Goal: Task Accomplishment & Management: Manage account settings

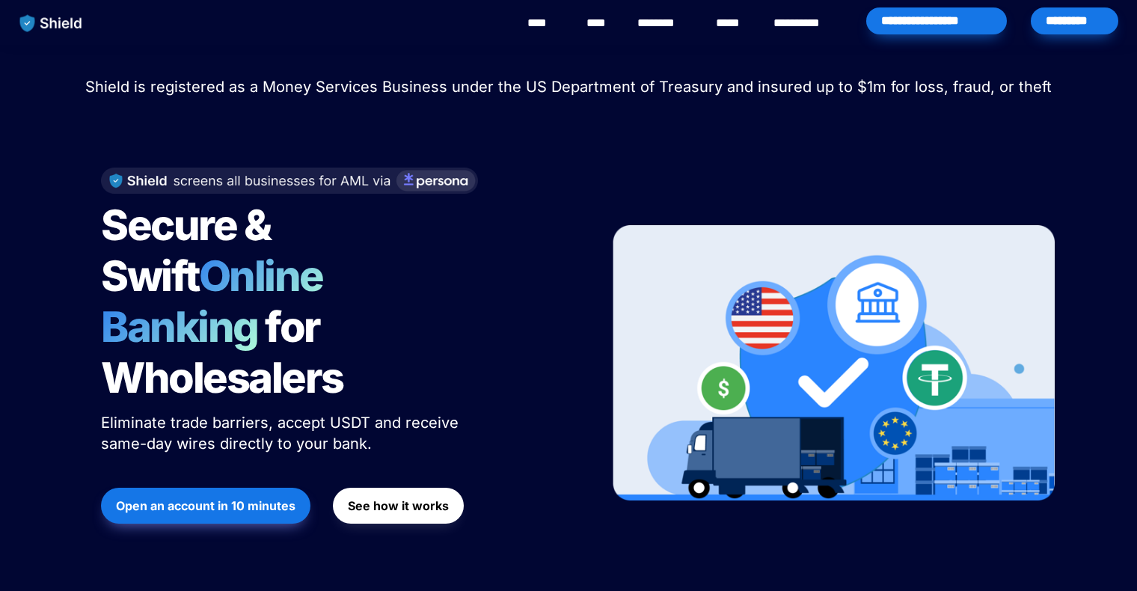
click at [1071, 15] on div "*********" at bounding box center [1075, 20] width 88 height 27
click at [928, 22] on div "**********" at bounding box center [936, 20] width 141 height 27
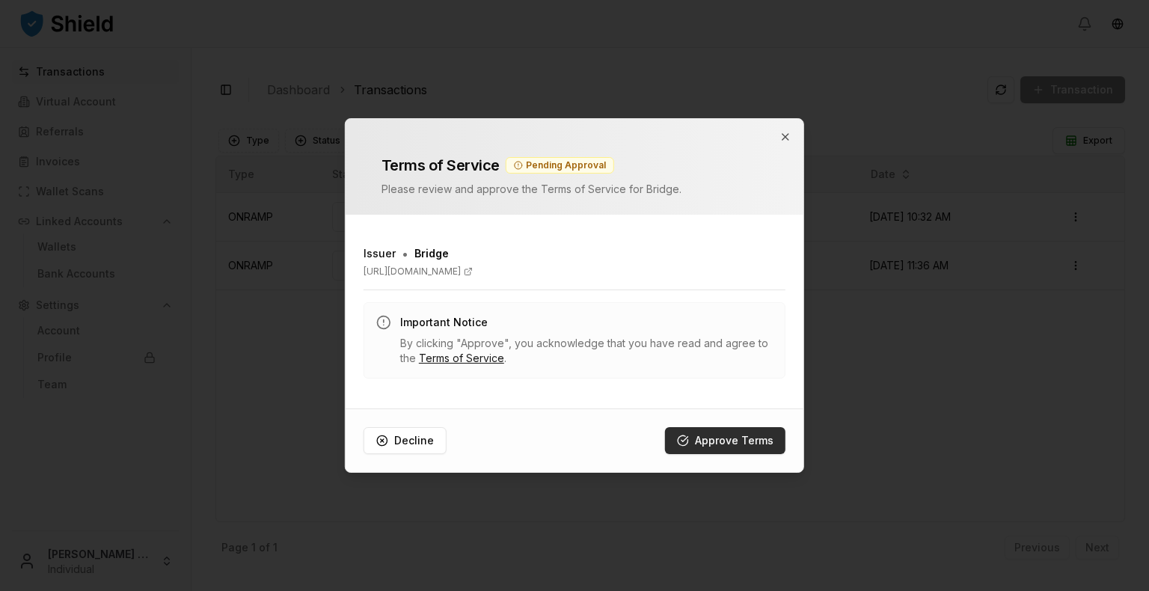
click at [706, 447] on button "Approve Terms" at bounding box center [725, 440] width 120 height 27
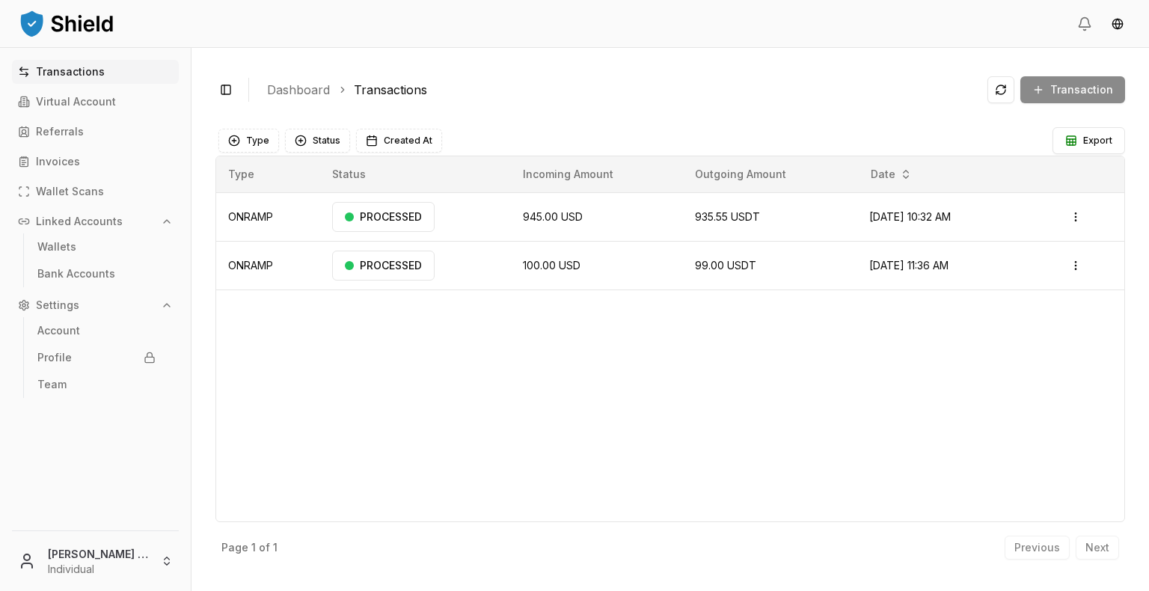
click at [1074, 89] on div "Transaction" at bounding box center [1057, 89] width 138 height 27
click at [58, 76] on p "Transactions" at bounding box center [70, 72] width 69 height 10
click at [85, 248] on link "Wallets" at bounding box center [96, 247] width 130 height 24
click at [54, 248] on p "Wallets" at bounding box center [56, 247] width 39 height 10
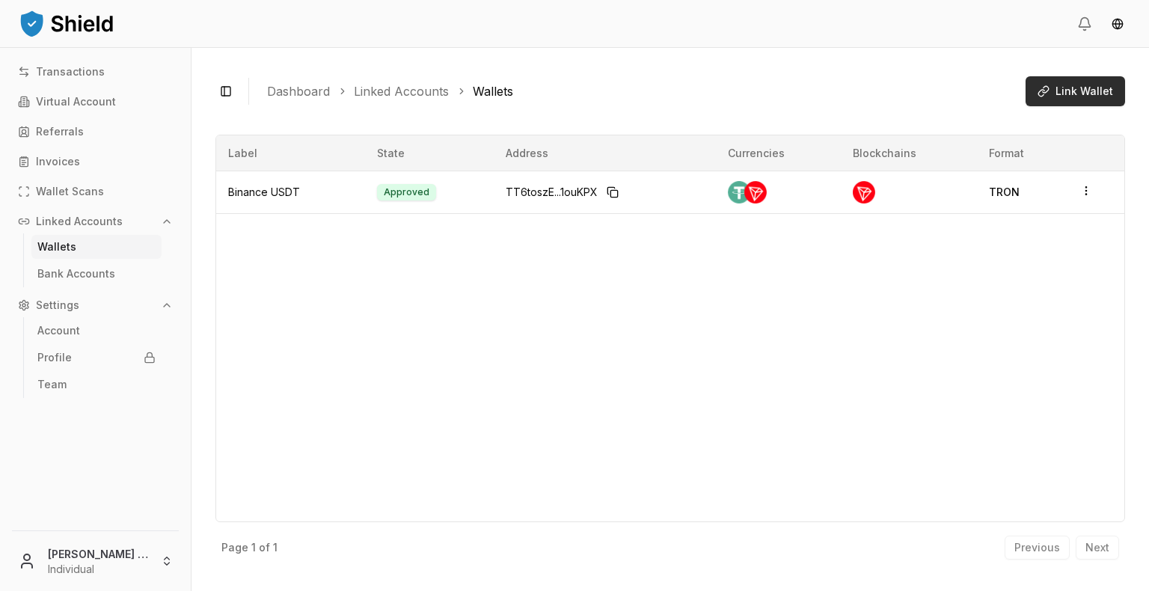
click at [1068, 103] on button "Link Wallet" at bounding box center [1076, 91] width 100 height 30
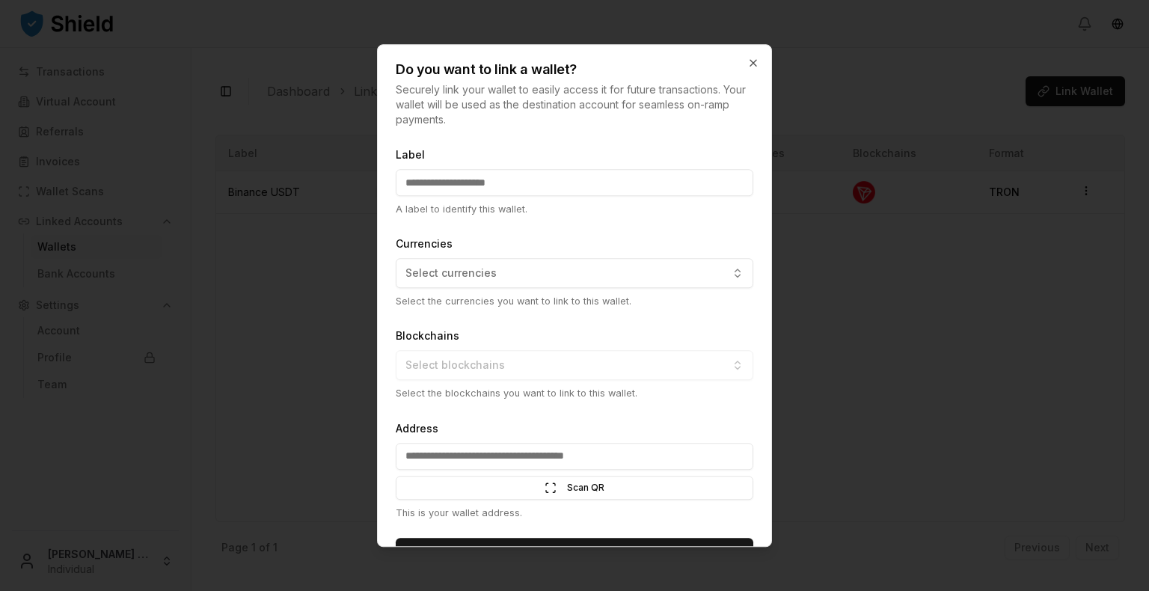
click at [477, 185] on input "Label" at bounding box center [575, 182] width 358 height 27
type input "*"
type input "********"
click at [455, 277] on span "Select currencies" at bounding box center [450, 273] width 91 height 15
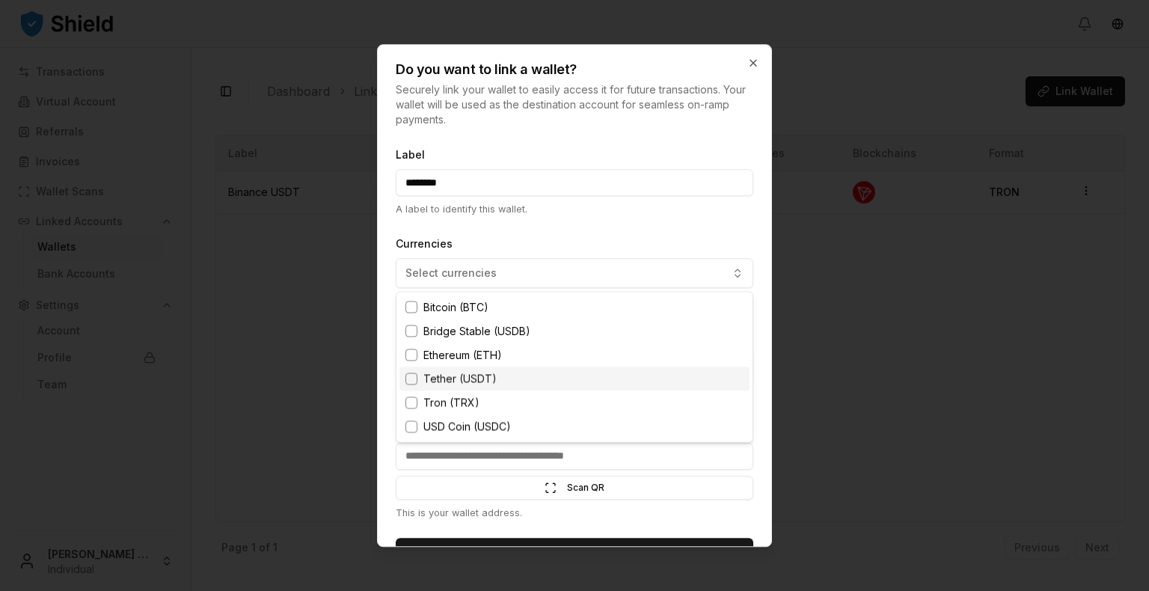
click at [478, 376] on span "Tether (USDT)" at bounding box center [459, 379] width 73 height 15
click at [486, 435] on div "USD Coin (USDC)" at bounding box center [575, 427] width 350 height 24
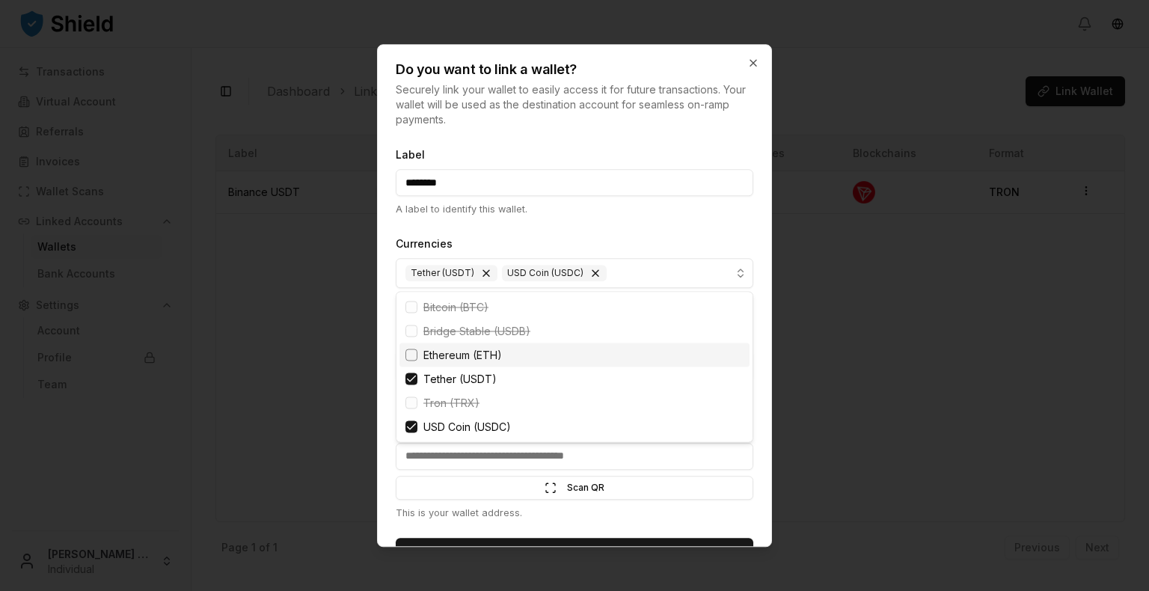
click at [496, 349] on span "Ethereum (ETH)" at bounding box center [462, 355] width 79 height 15
click at [554, 215] on div at bounding box center [574, 295] width 1149 height 591
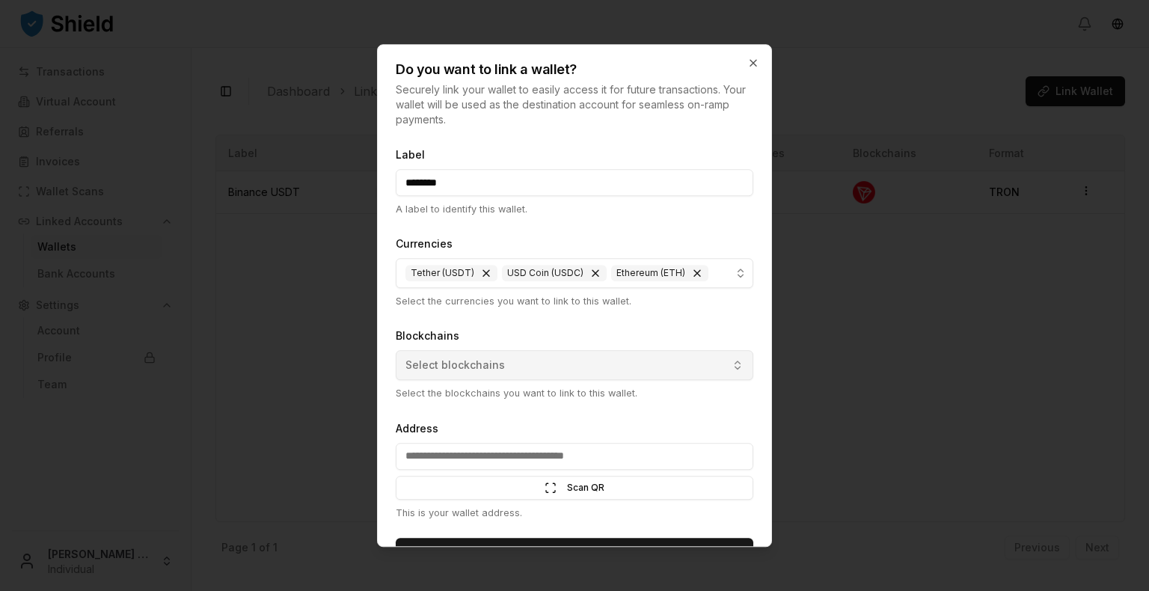
click at [524, 367] on button "Select blockchains" at bounding box center [575, 366] width 358 height 30
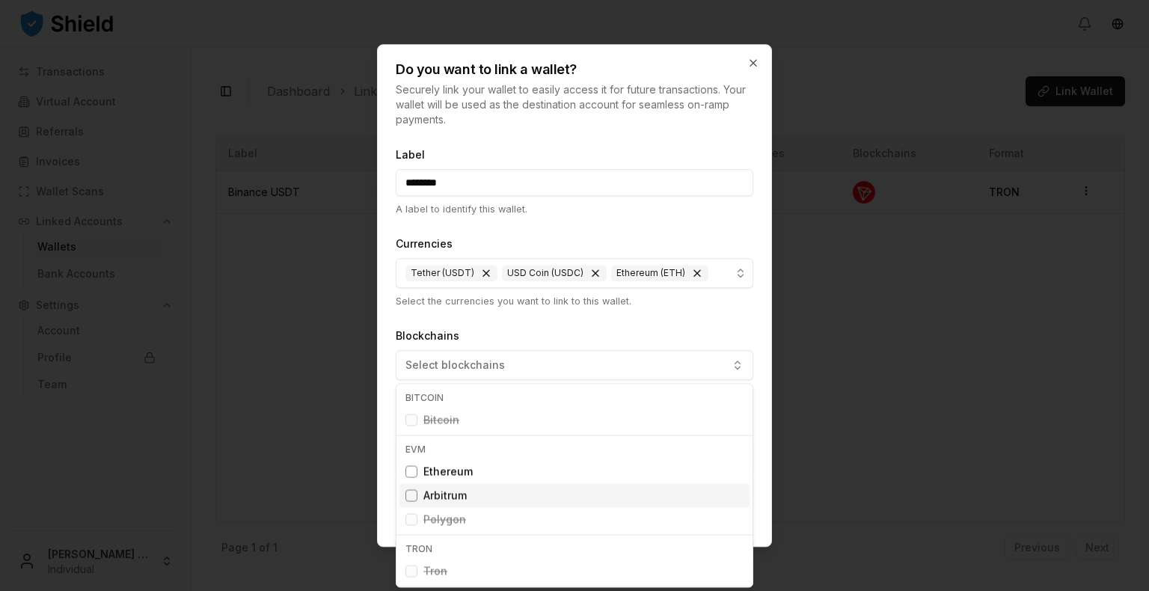
click at [465, 501] on span "Arbitrum" at bounding box center [444, 496] width 43 height 15
click at [514, 330] on div at bounding box center [574, 295] width 1149 height 591
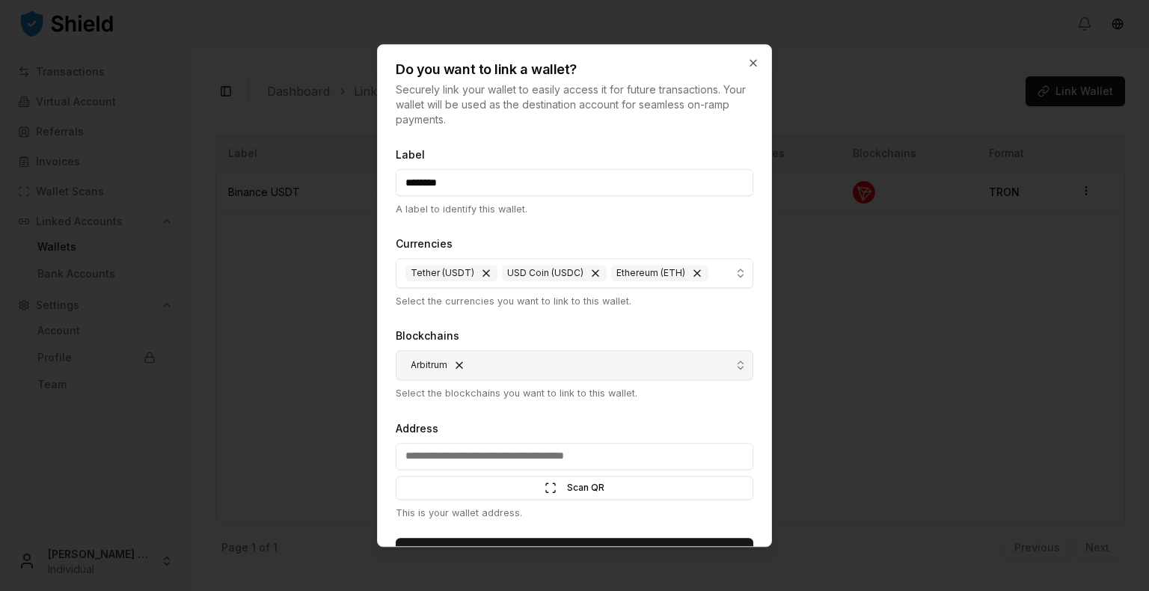
click at [499, 367] on button "Arbitrum" at bounding box center [575, 366] width 358 height 30
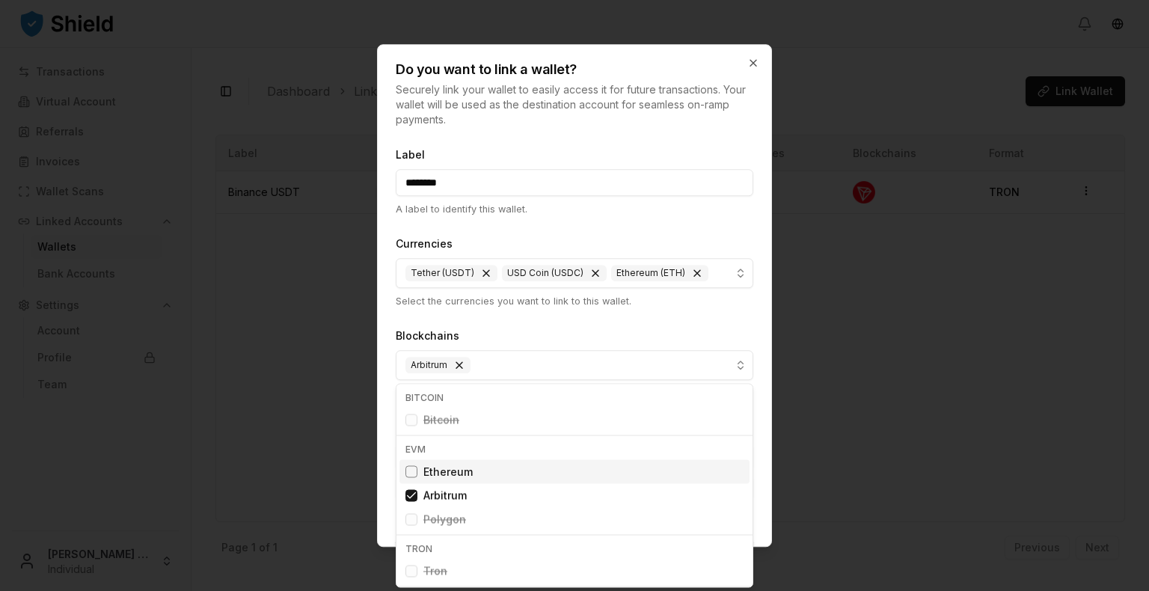
click at [464, 480] on div "Ethereum" at bounding box center [575, 472] width 350 height 24
click at [523, 331] on div at bounding box center [574, 295] width 1149 height 591
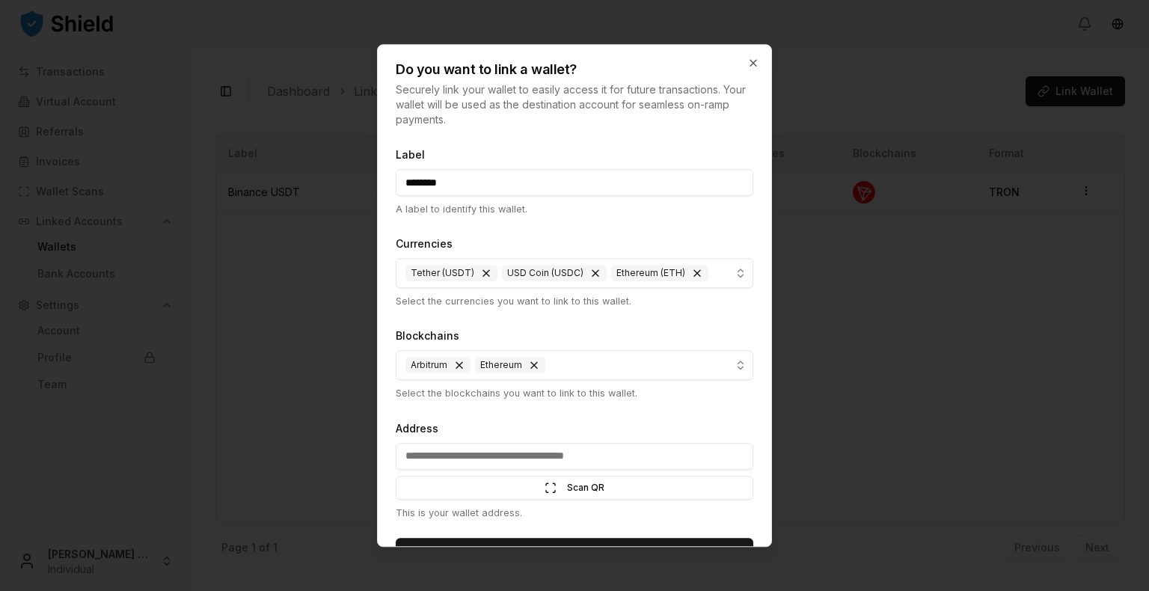
scroll to position [37, 0]
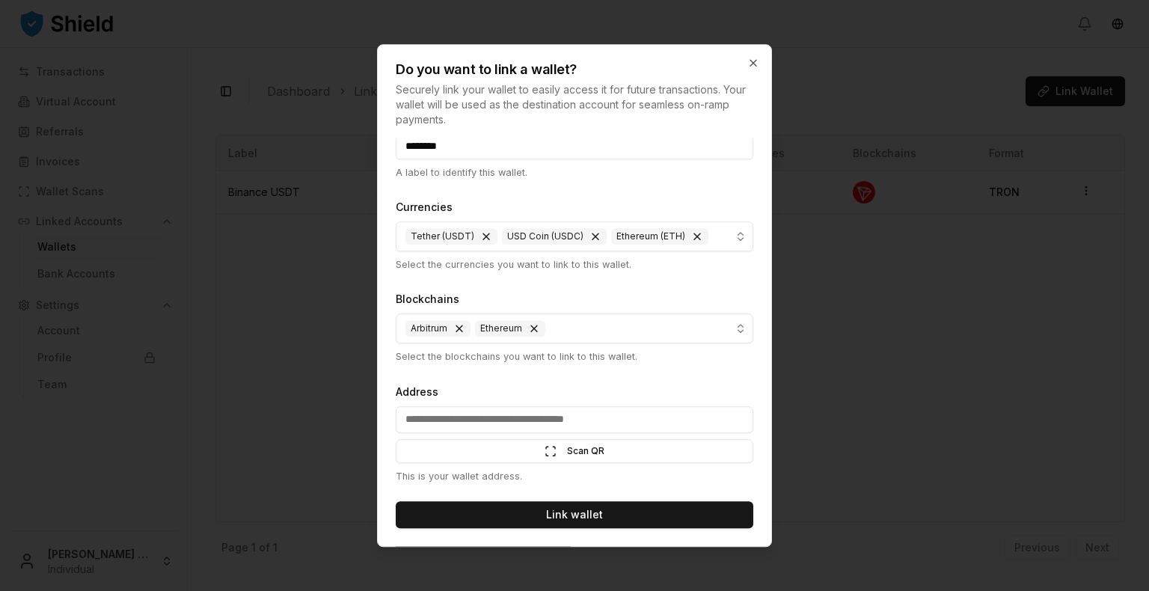
click at [542, 418] on input "Address" at bounding box center [575, 419] width 358 height 27
paste input "**********"
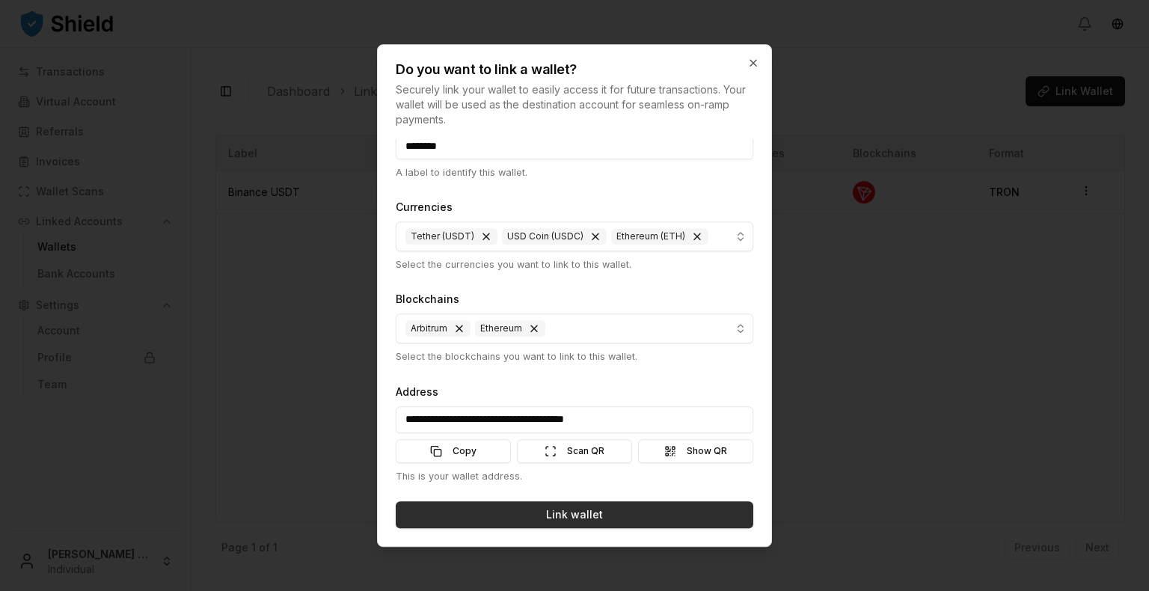
type input "**********"
click at [610, 507] on button "Link wallet" at bounding box center [575, 514] width 358 height 27
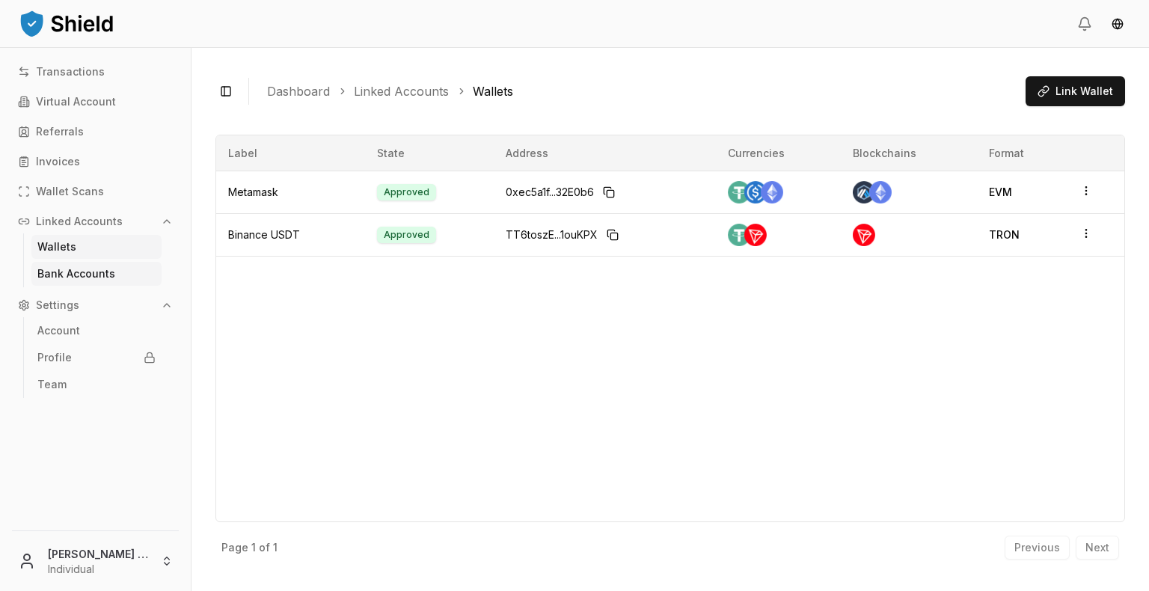
click at [58, 272] on p "Bank Accounts" at bounding box center [76, 274] width 78 height 10
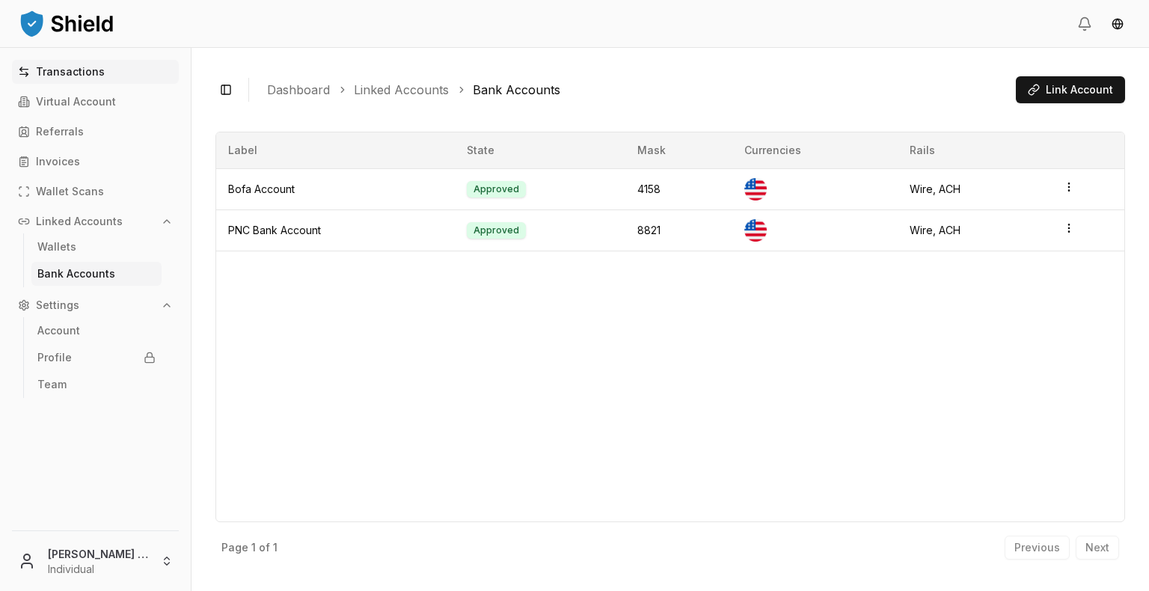
click at [89, 72] on p "Transactions" at bounding box center [70, 72] width 69 height 10
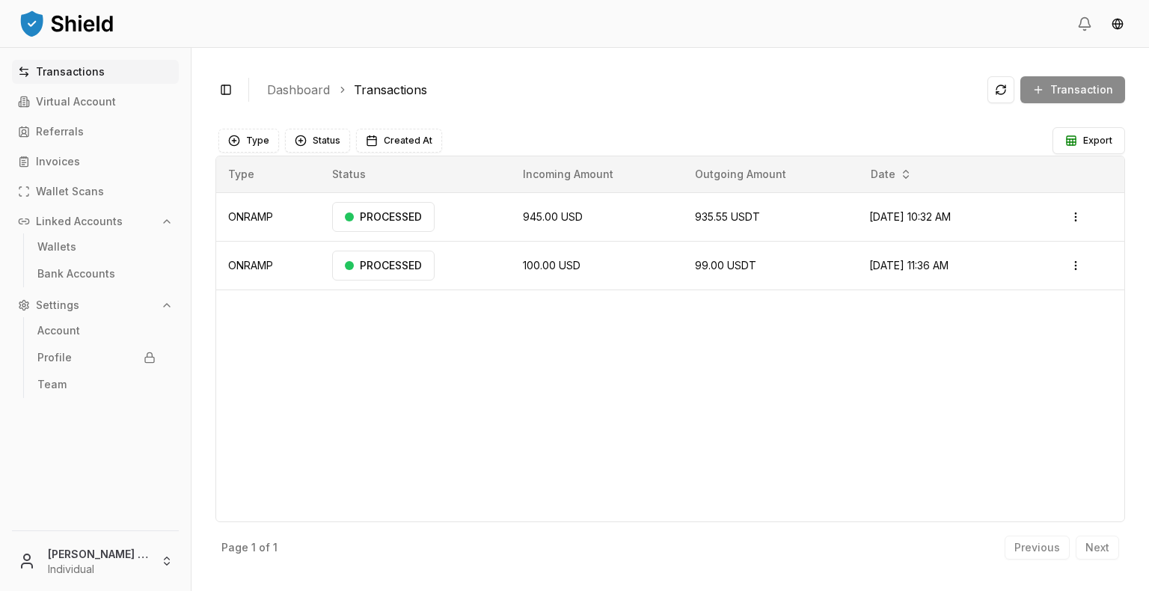
click at [1061, 95] on div "Transaction" at bounding box center [1057, 89] width 138 height 27
click at [1003, 91] on button at bounding box center [1001, 89] width 27 height 27
click at [1059, 90] on div "Transaction" at bounding box center [1057, 89] width 138 height 27
click at [242, 145] on button "Type" at bounding box center [248, 141] width 61 height 24
click at [296, 140] on button "Status" at bounding box center [317, 141] width 65 height 24
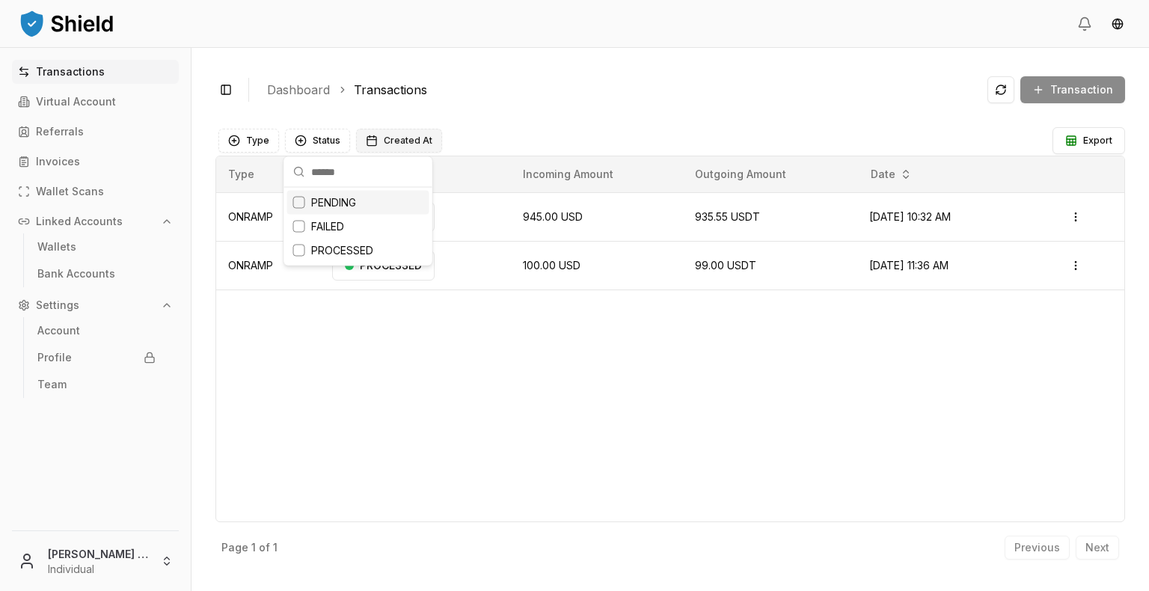
click at [408, 135] on span "Created At" at bounding box center [408, 141] width 49 height 12
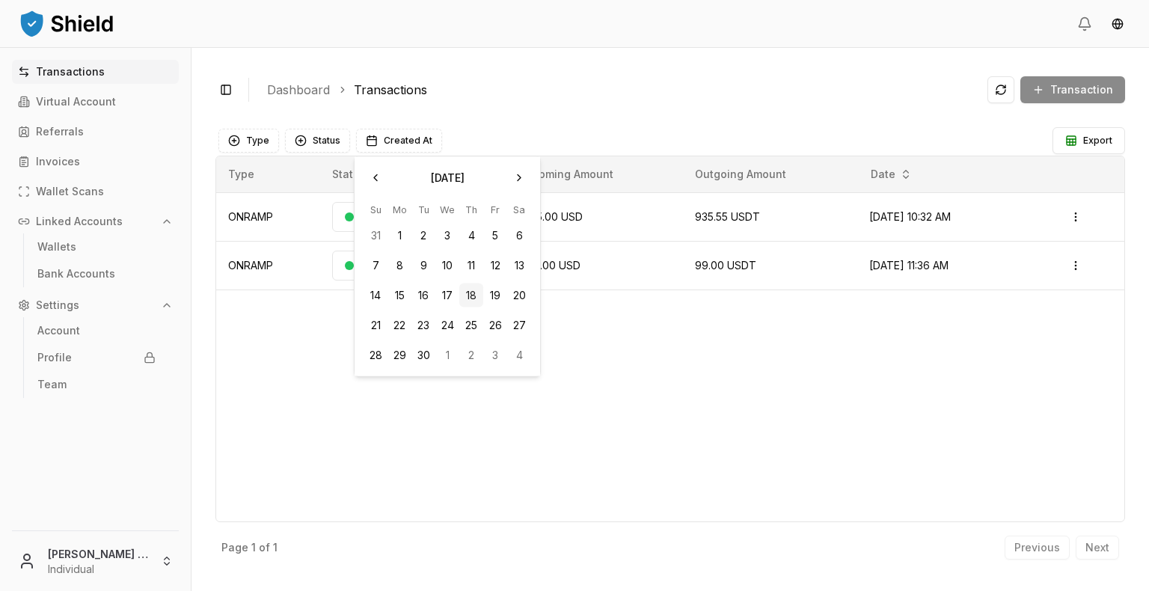
click at [557, 124] on main "Type Status Created At Export Type Status Incoming Amount Outgoing Amount Date …" at bounding box center [670, 343] width 910 height 447
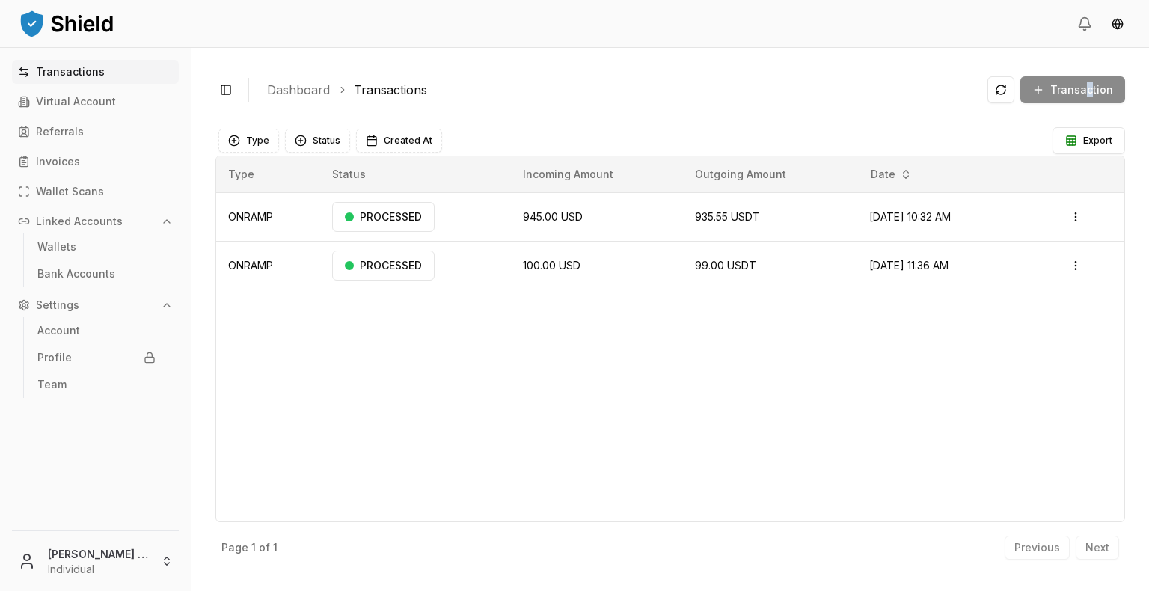
click at [1090, 85] on div "Transaction" at bounding box center [1057, 89] width 138 height 27
click at [1050, 91] on div "Transaction" at bounding box center [1057, 89] width 138 height 27
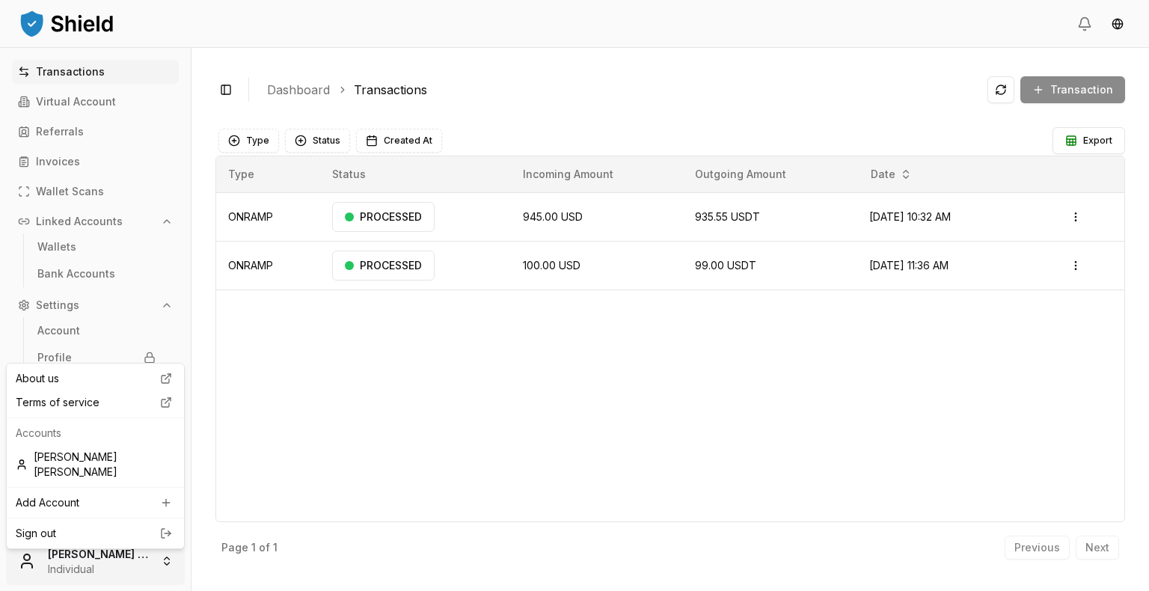
click at [114, 568] on html "Transactions Virtual Account Referrals Invoices Wallet Scans Linked Accounts Wa…" at bounding box center [574, 295] width 1149 height 591
click at [382, 417] on html "Transactions Virtual Account Referrals Invoices Wallet Scans Linked Accounts Wa…" at bounding box center [574, 295] width 1149 height 591
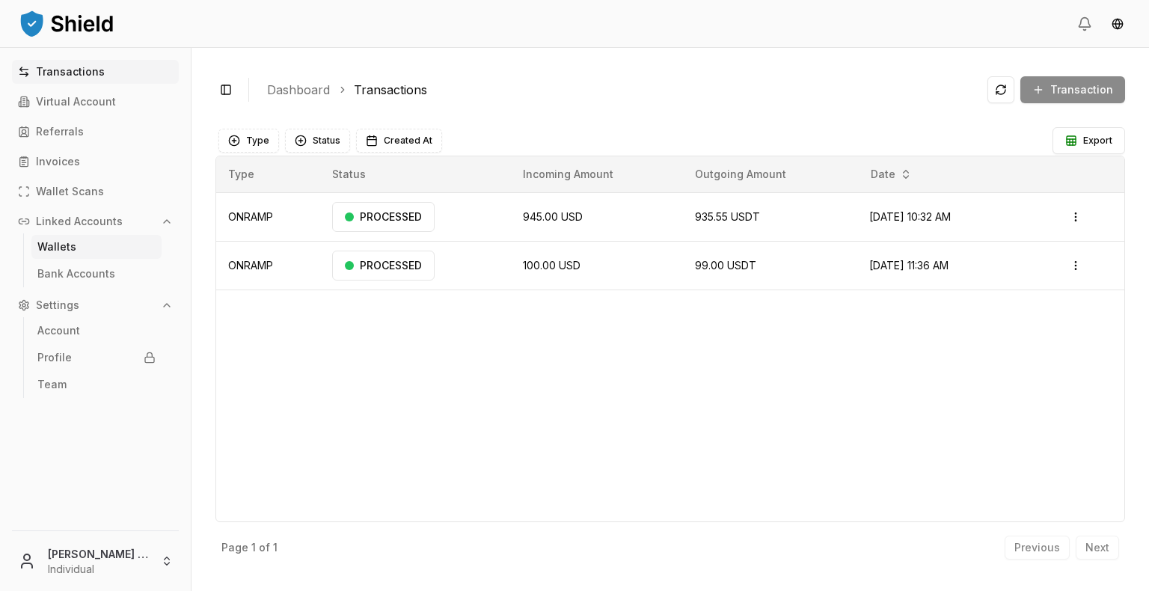
click at [67, 242] on p "Wallets" at bounding box center [56, 247] width 39 height 10
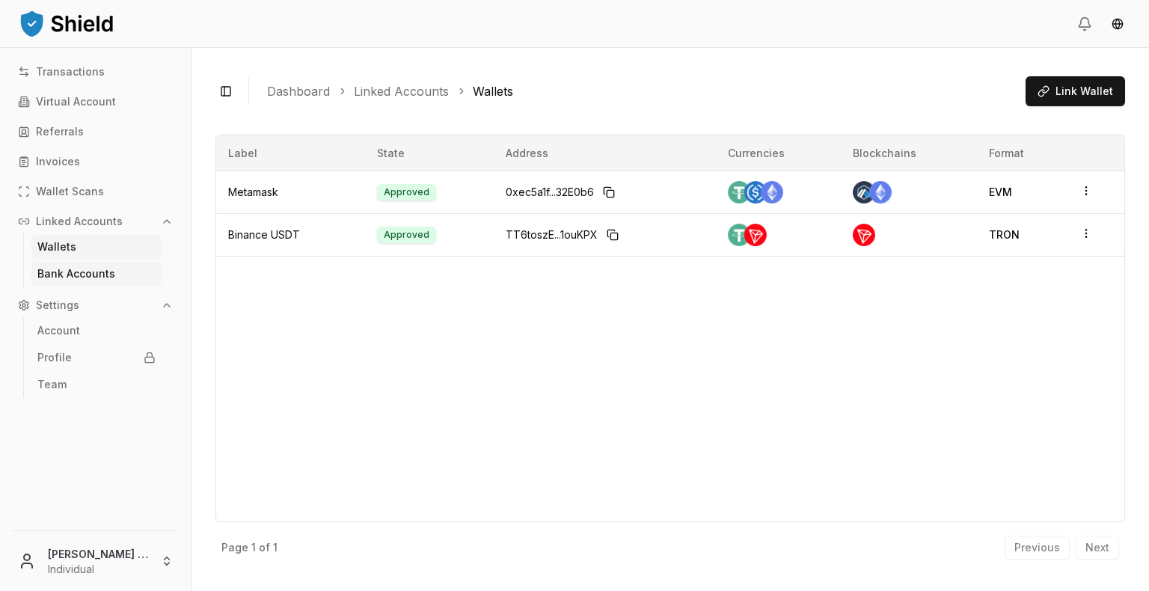
click at [77, 269] on p "Bank Accounts" at bounding box center [76, 274] width 78 height 10
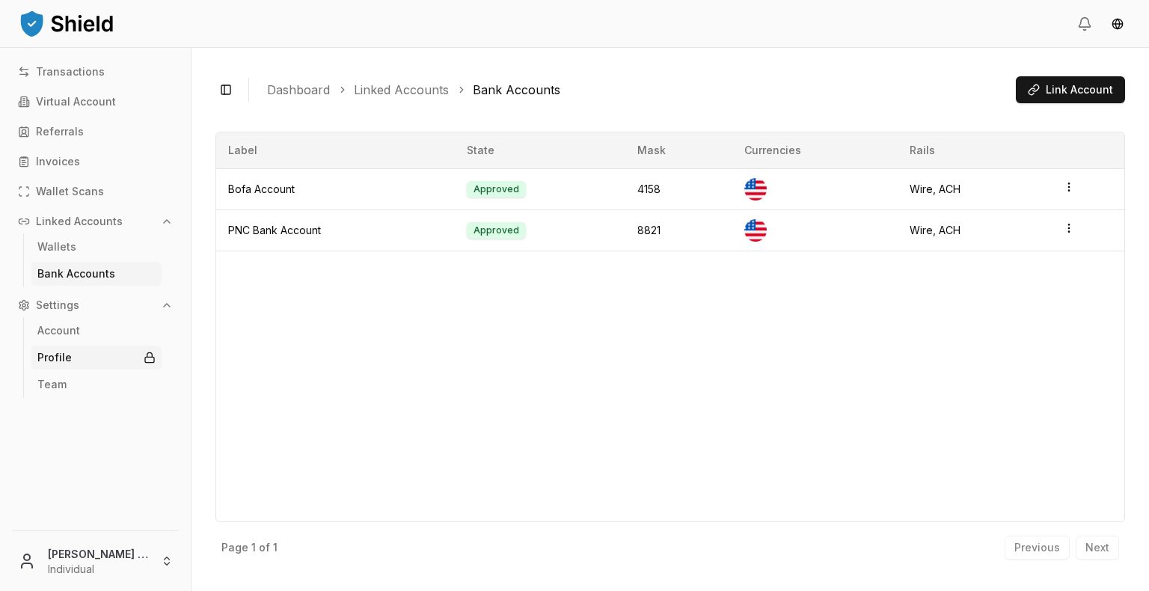
click at [79, 361] on link "Profile" at bounding box center [96, 358] width 130 height 24
click at [69, 325] on p "Account" at bounding box center [58, 330] width 43 height 10
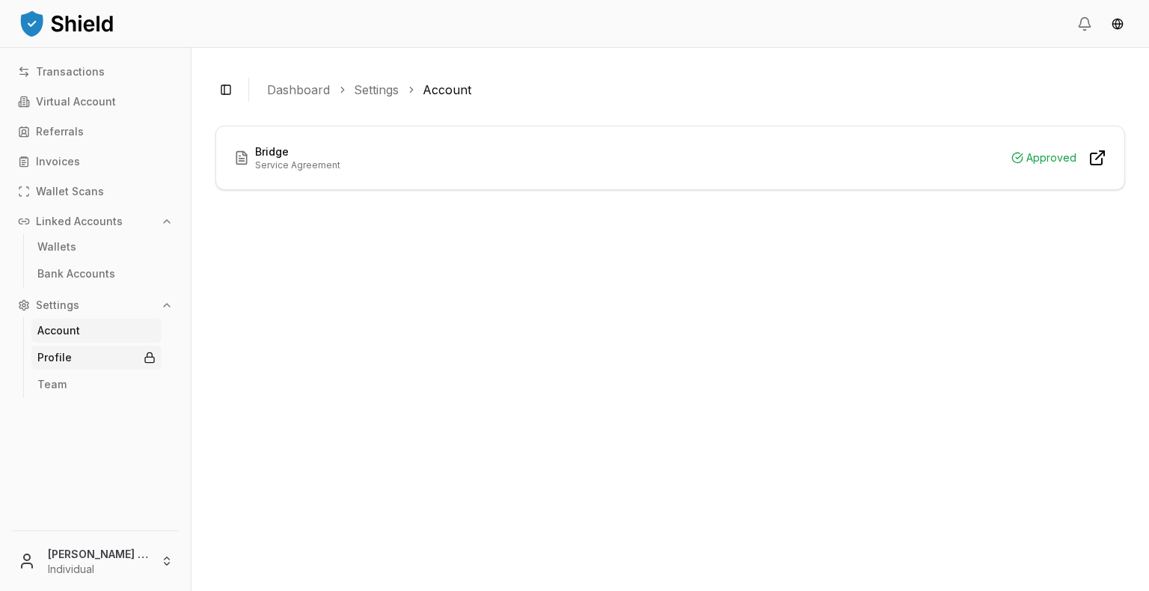
click at [73, 362] on link "Profile" at bounding box center [96, 358] width 130 height 24
click at [70, 384] on link "Team" at bounding box center [96, 385] width 130 height 24
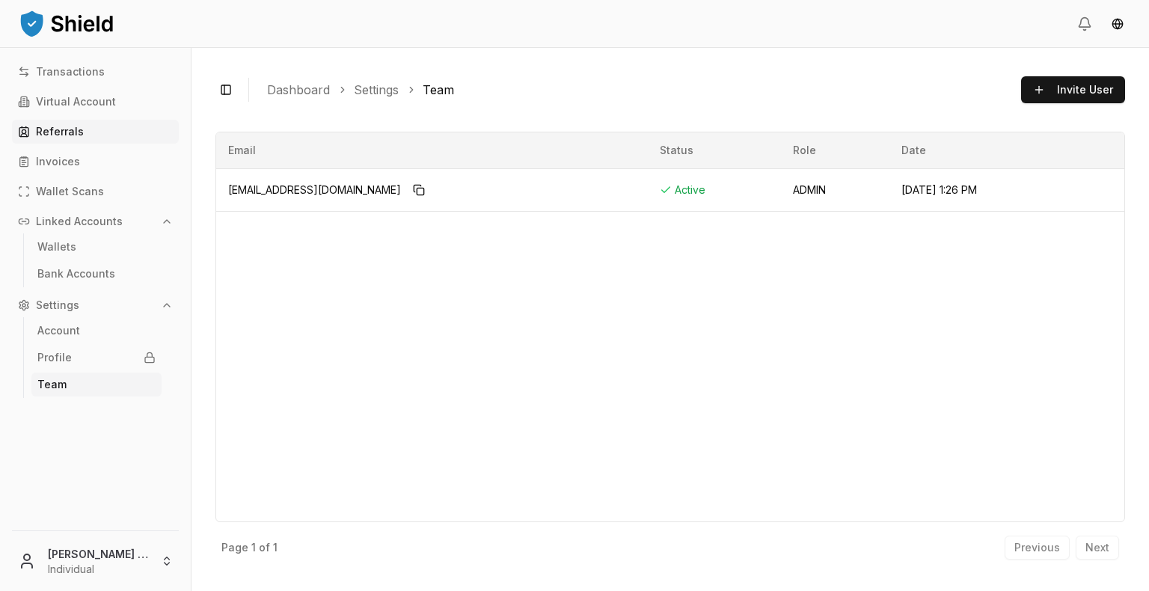
click at [82, 127] on link "Referrals" at bounding box center [95, 132] width 167 height 24
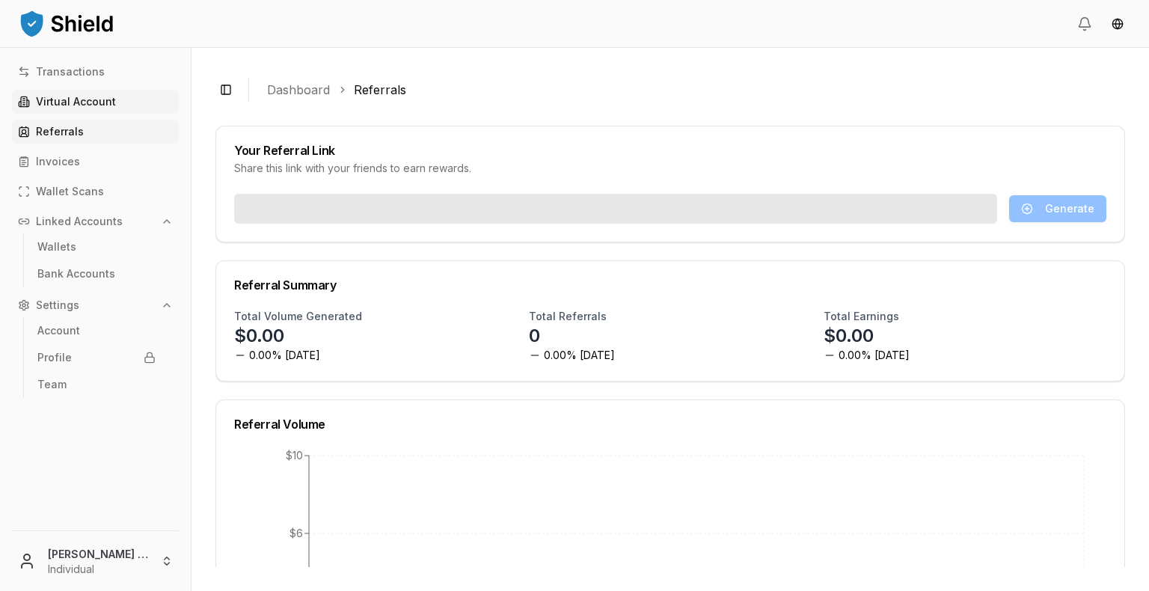
click at [81, 109] on link "Virtual Account" at bounding box center [95, 102] width 167 height 24
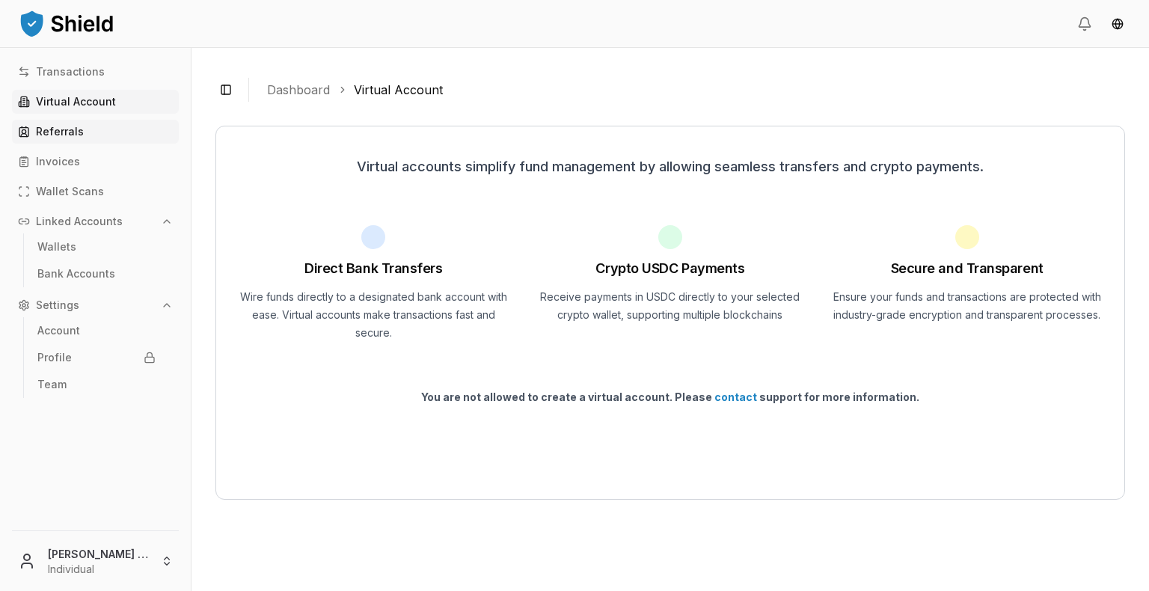
click at [75, 120] on link "Referrals" at bounding box center [95, 132] width 167 height 24
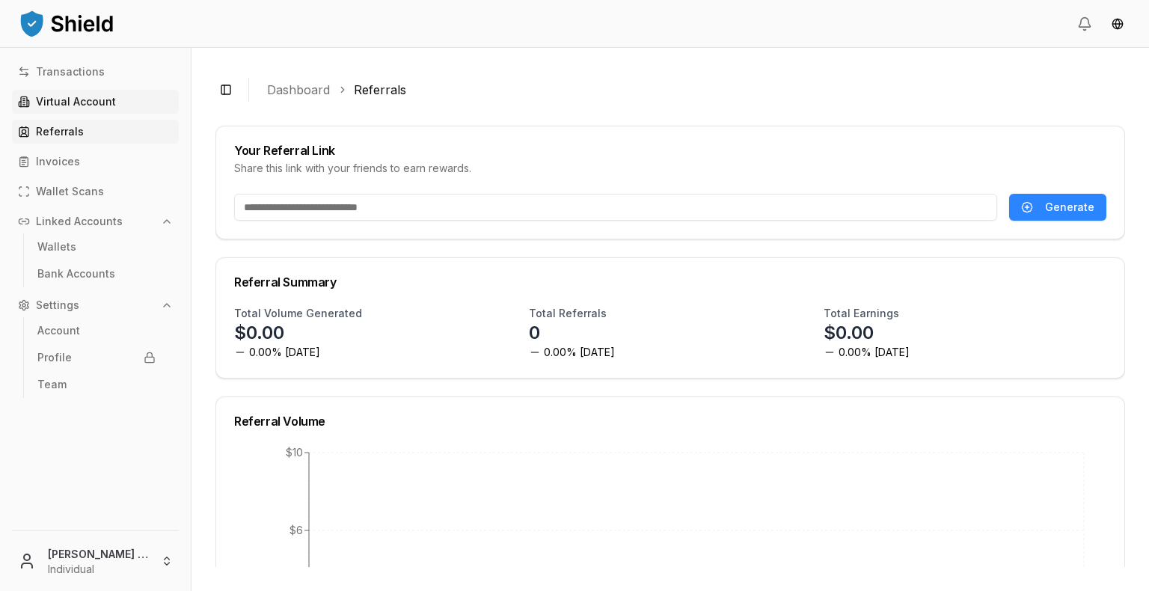
click at [74, 111] on link "Virtual Account" at bounding box center [95, 102] width 167 height 24
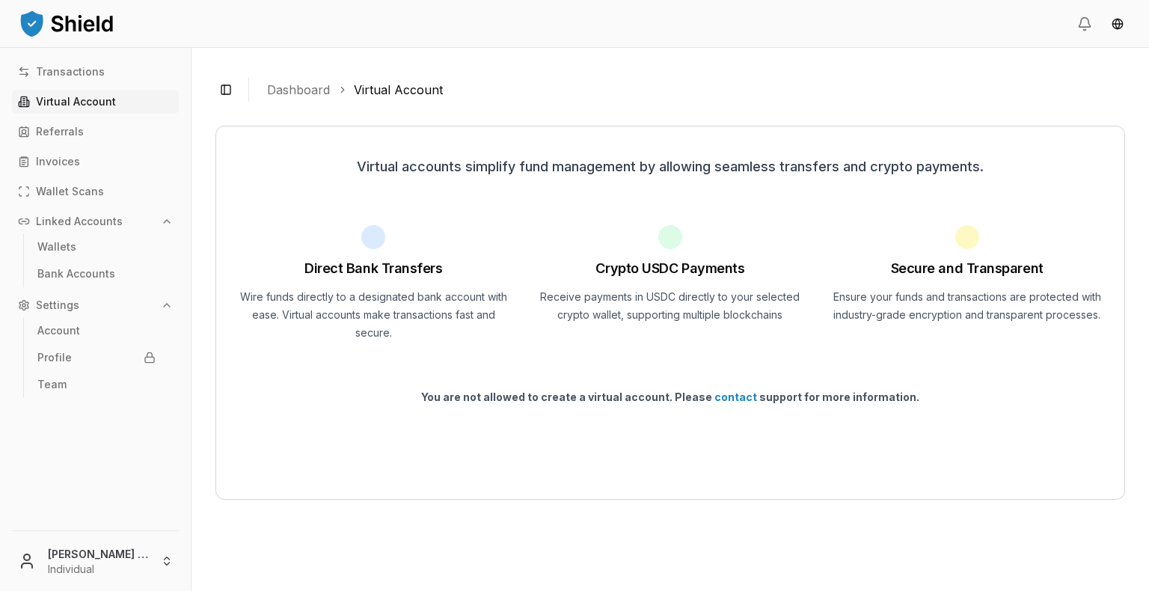
click at [77, 104] on p "Virtual Account" at bounding box center [76, 102] width 80 height 10
click at [742, 398] on link "contact" at bounding box center [735, 397] width 43 height 13
